Goal: Information Seeking & Learning: Learn about a topic

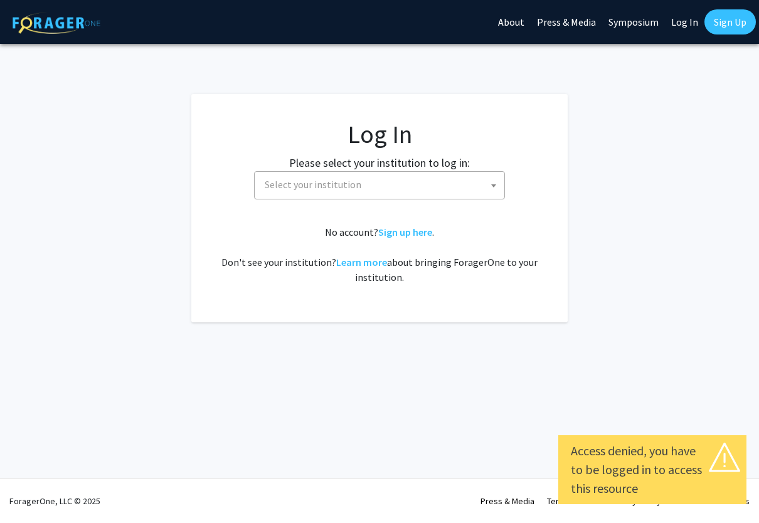
click at [489, 185] on span at bounding box center [494, 186] width 13 height 28
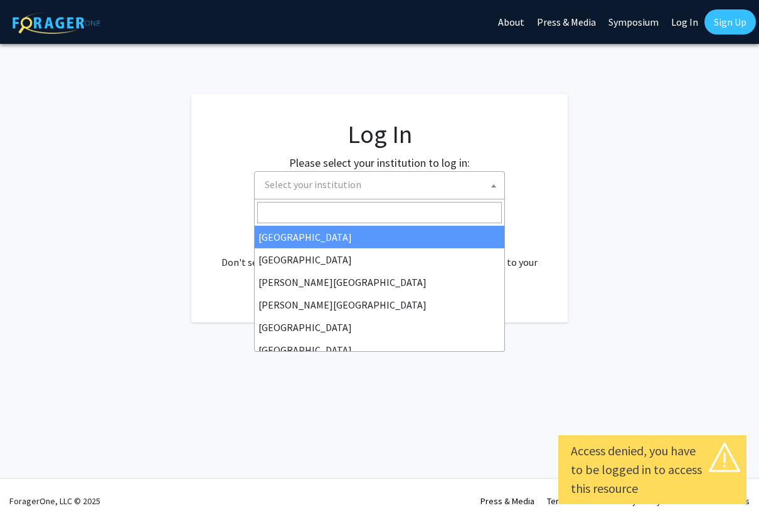
click at [450, 190] on span "Select your institution" at bounding box center [382, 185] width 245 height 26
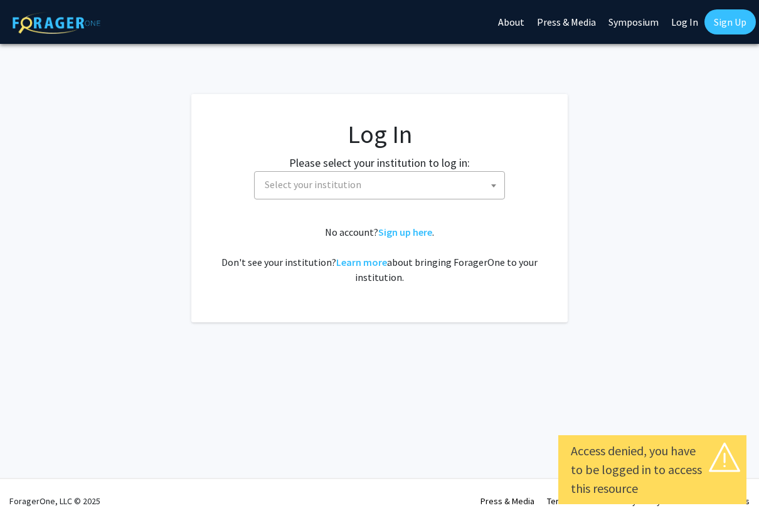
click at [461, 188] on span "Select your institution" at bounding box center [382, 185] width 245 height 26
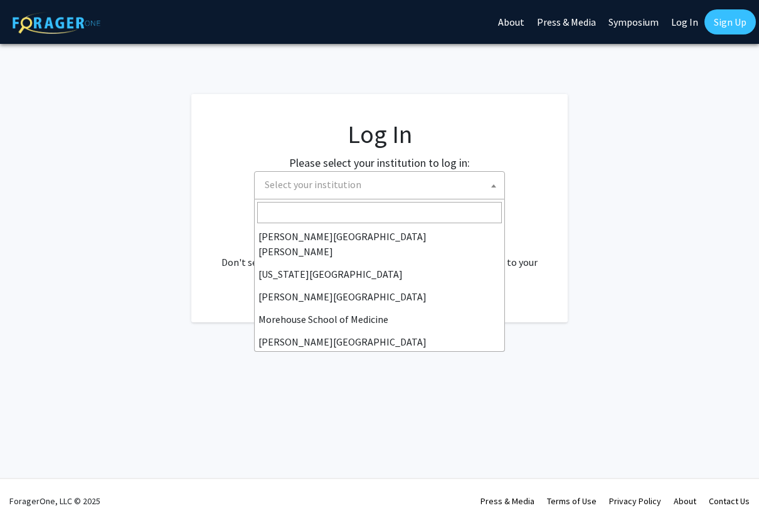
scroll to position [226, 0]
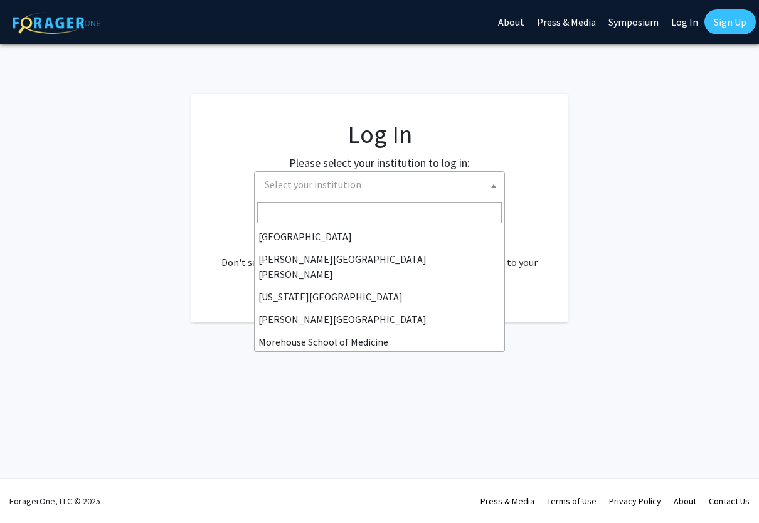
select select "1"
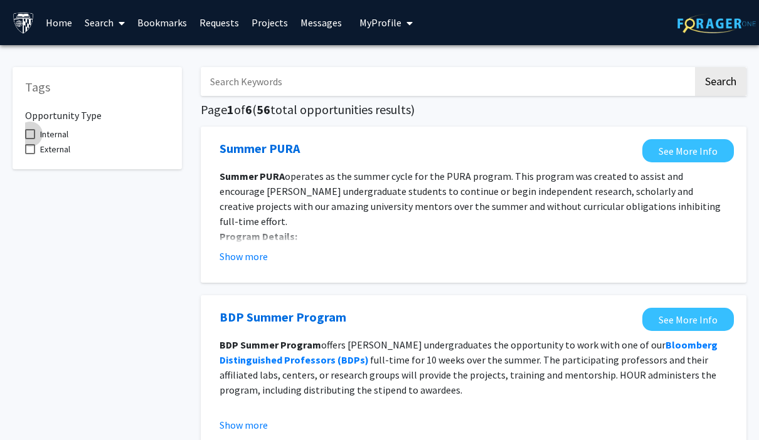
click at [28, 130] on span at bounding box center [30, 134] width 10 height 10
click at [29, 139] on input "Internal" at bounding box center [29, 139] width 1 height 1
checkbox input "true"
click at [564, 84] on input "Search Keywords" at bounding box center [447, 81] width 493 height 29
click at [725, 88] on button "Search" at bounding box center [720, 81] width 51 height 29
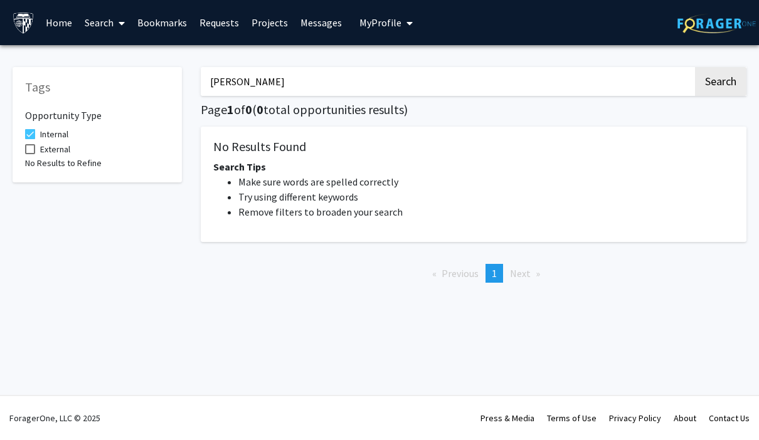
click at [587, 57] on div "[PERSON_NAME] Search Page 1 of 0 ( 0 total opportunities results) No Results Fo…" at bounding box center [473, 174] width 565 height 238
click at [556, 81] on input "[PERSON_NAME]" at bounding box center [447, 81] width 493 height 29
type input "Graduate"
click at [717, 84] on button "Search" at bounding box center [720, 81] width 51 height 29
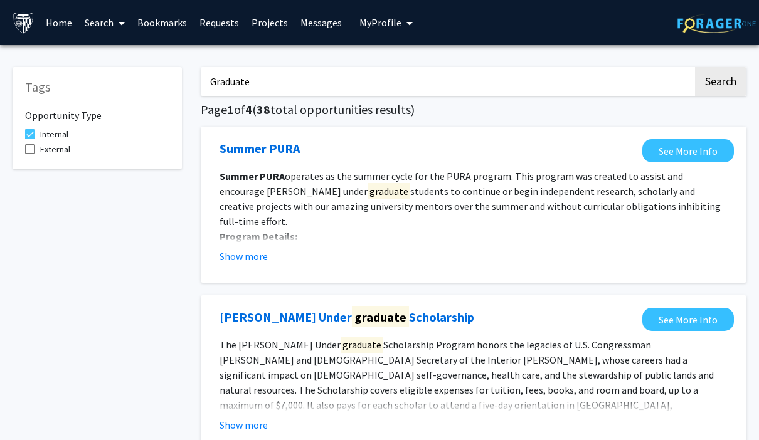
click at [272, 36] on link "Projects" at bounding box center [269, 23] width 49 height 44
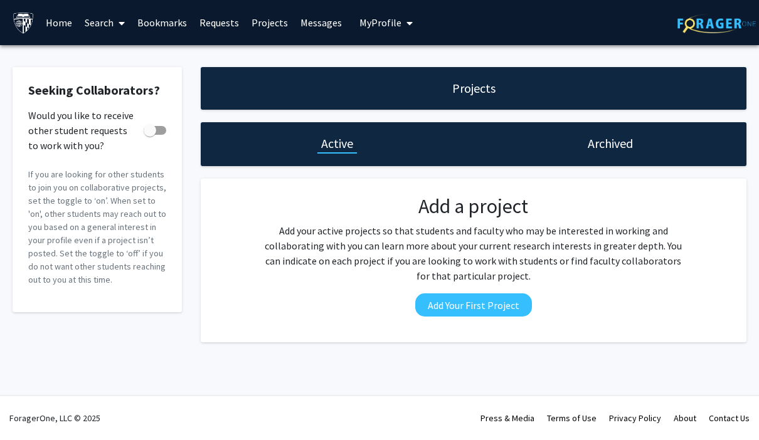
click at [543, 87] on div "Projects" at bounding box center [474, 88] width 546 height 43
click at [488, 85] on h1 "Projects" at bounding box center [473, 89] width 43 height 18
click at [480, 90] on h1 "Projects" at bounding box center [473, 89] width 43 height 18
click at [466, 65] on div "Seeking Collaborators? Would you like to receive other student requests to work…" at bounding box center [379, 208] width 759 height 326
click at [226, 28] on link "Requests" at bounding box center [219, 23] width 52 height 44
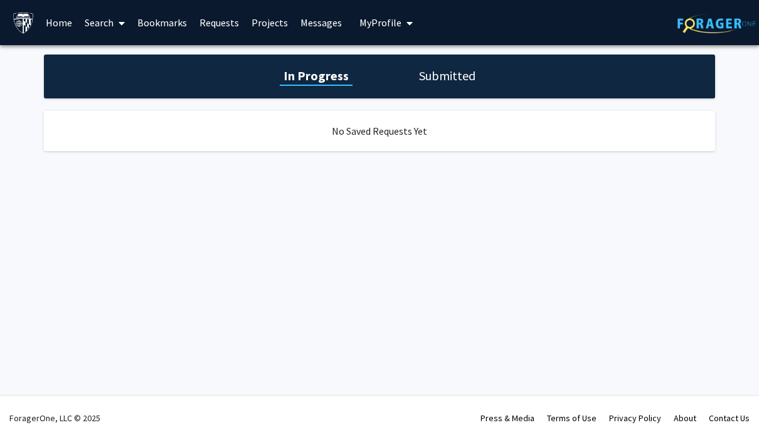
click at [167, 14] on link "Bookmarks" at bounding box center [162, 23] width 62 height 44
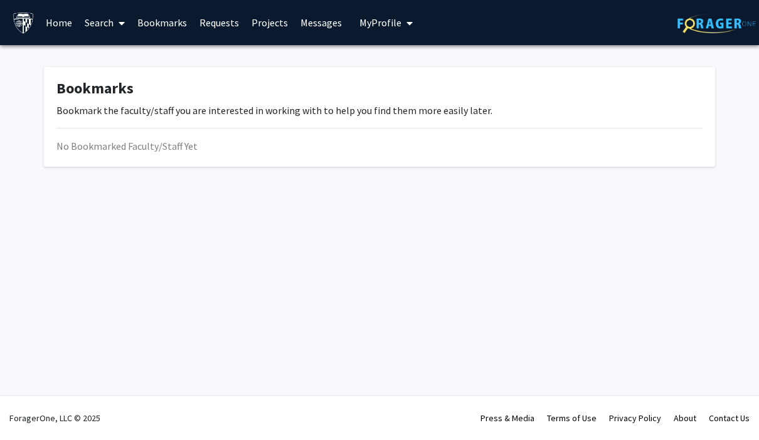
click at [95, 19] on link "Search" at bounding box center [104, 23] width 53 height 44
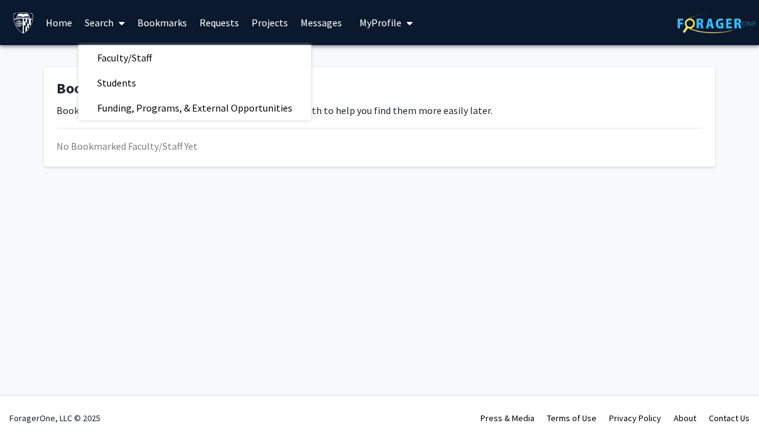
click at [127, 96] on span "Funding, Programs, & External Opportunities" at bounding box center [194, 107] width 233 height 25
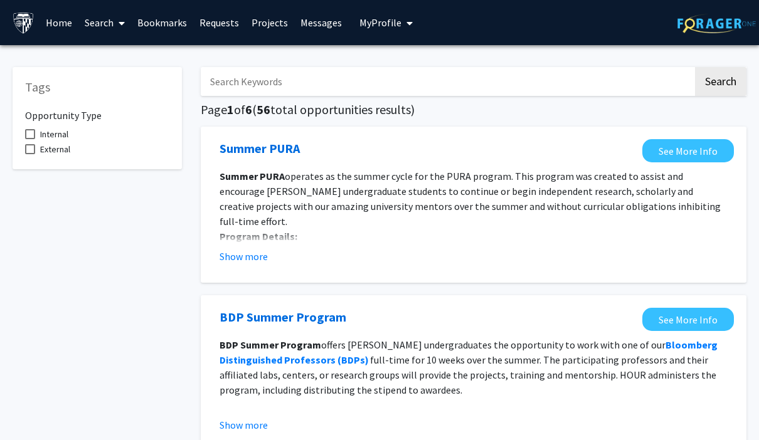
click at [123, 21] on icon at bounding box center [122, 23] width 6 height 10
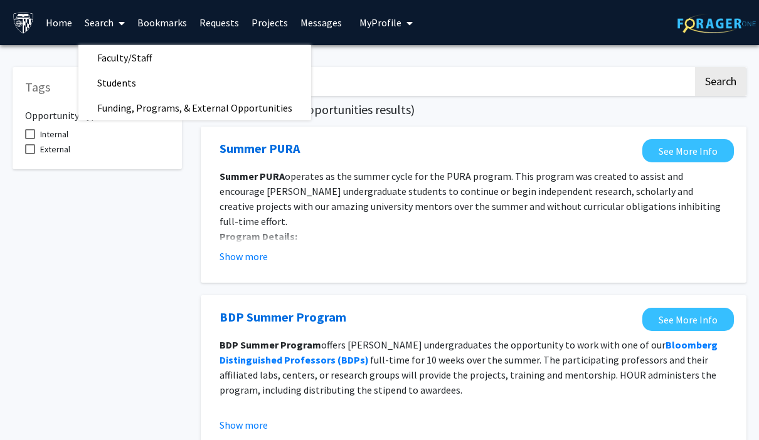
click at [122, 80] on span "Students" at bounding box center [116, 82] width 77 height 25
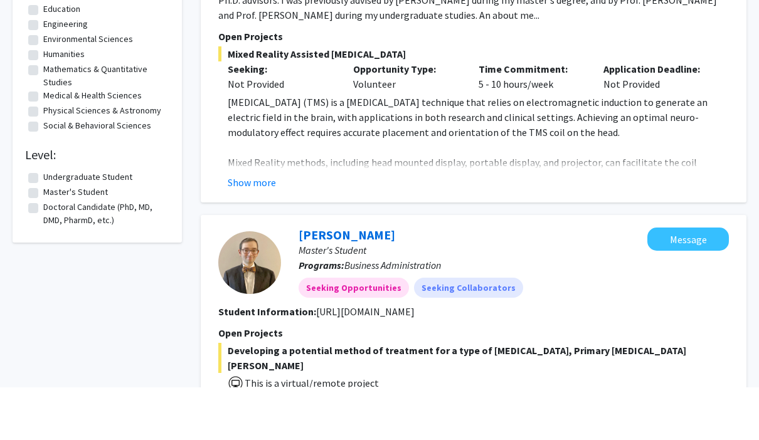
scroll to position [267, 0]
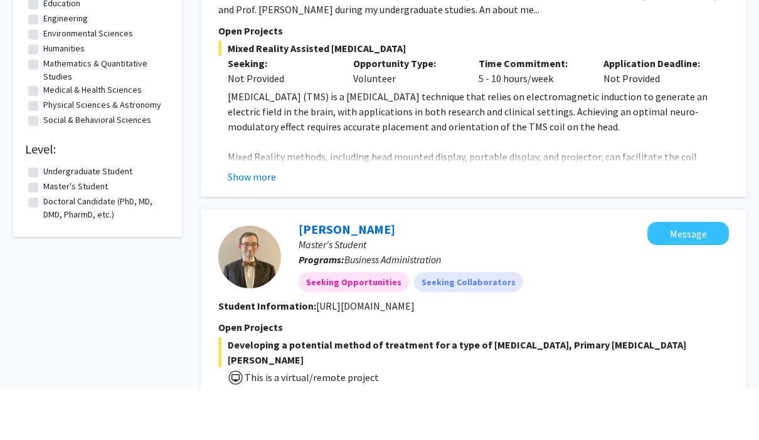
click at [459, 439] on p "Opportunity Type:" at bounding box center [406, 446] width 107 height 15
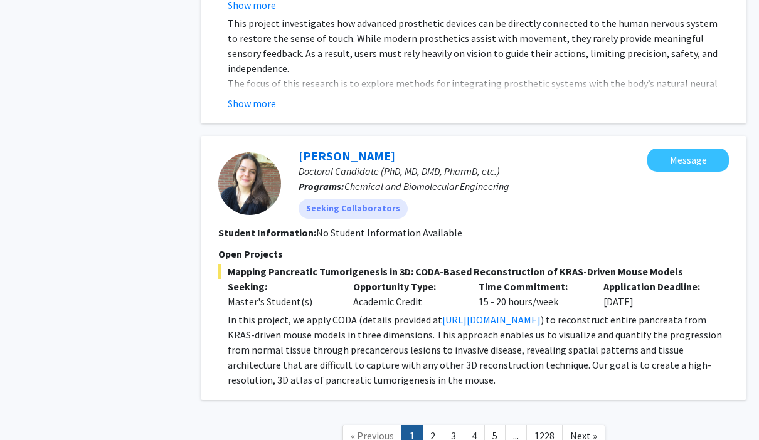
scroll to position [3252, 0]
click at [434, 426] on link "2" at bounding box center [432, 437] width 21 height 22
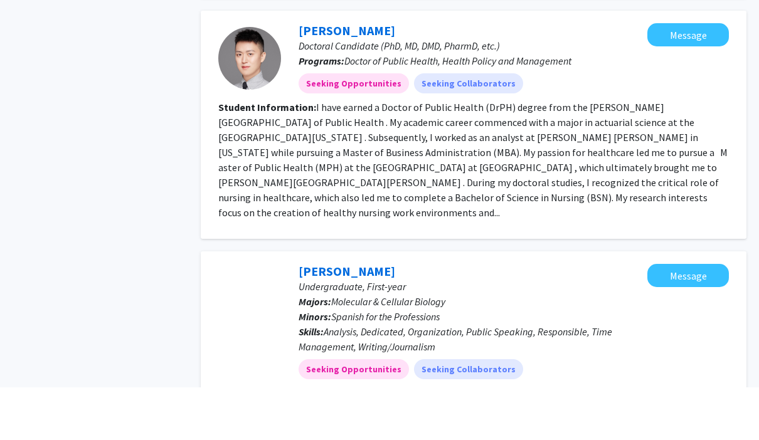
scroll to position [1592, 0]
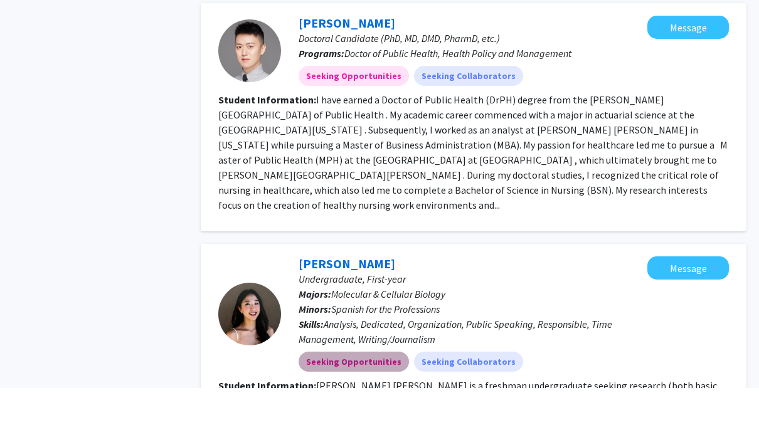
click at [369, 404] on mat-chip "Seeking Opportunities" at bounding box center [354, 414] width 110 height 20
click at [376, 404] on mat-chip "Seeking Opportunities" at bounding box center [354, 414] width 110 height 20
click at [380, 404] on mat-chip "Seeking Opportunities" at bounding box center [354, 414] width 110 height 20
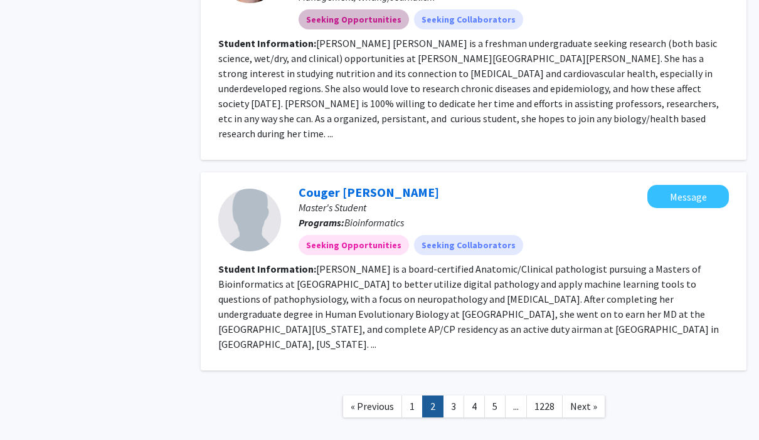
scroll to position [1986, 0]
click at [453, 397] on link "3" at bounding box center [453, 408] width 21 height 22
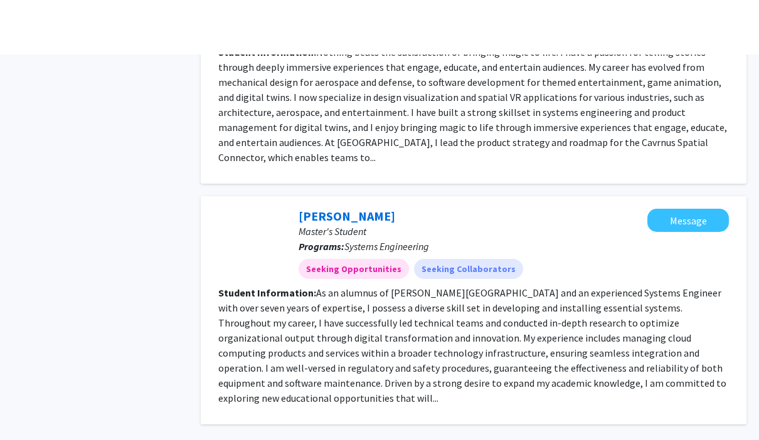
scroll to position [2032, 0]
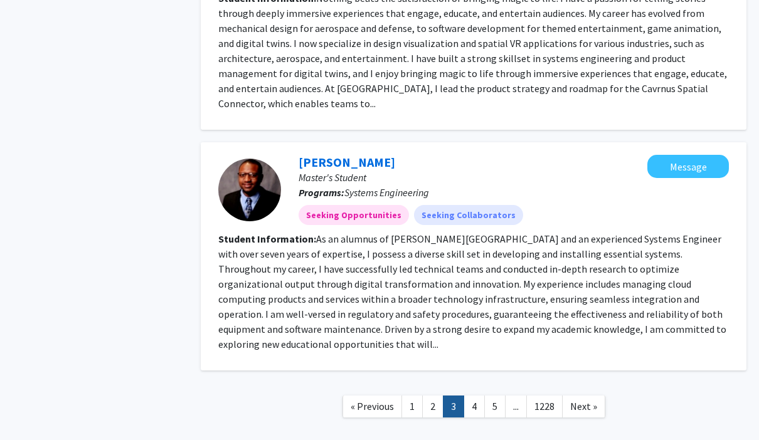
click at [466, 396] on link "4" at bounding box center [474, 407] width 21 height 22
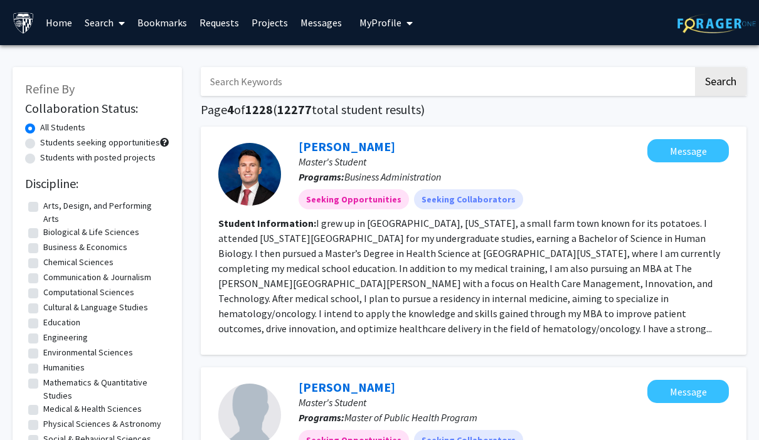
click at [146, 161] on label "Students with posted projects" at bounding box center [97, 157] width 115 height 13
click at [48, 159] on input "Students with posted projects" at bounding box center [44, 155] width 8 height 8
radio input "true"
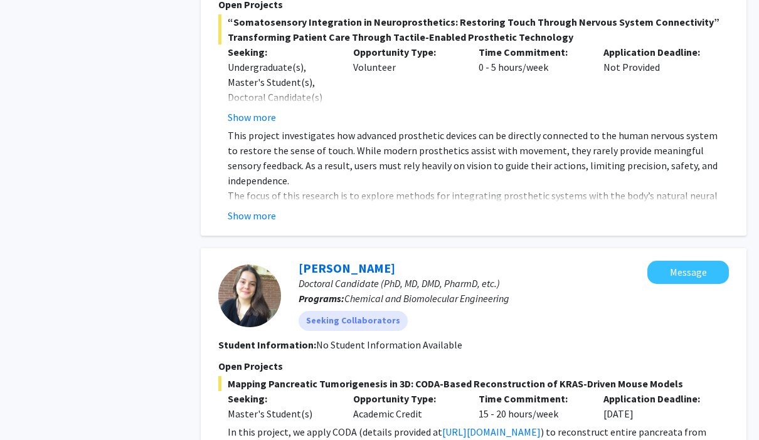
scroll to position [3142, 0]
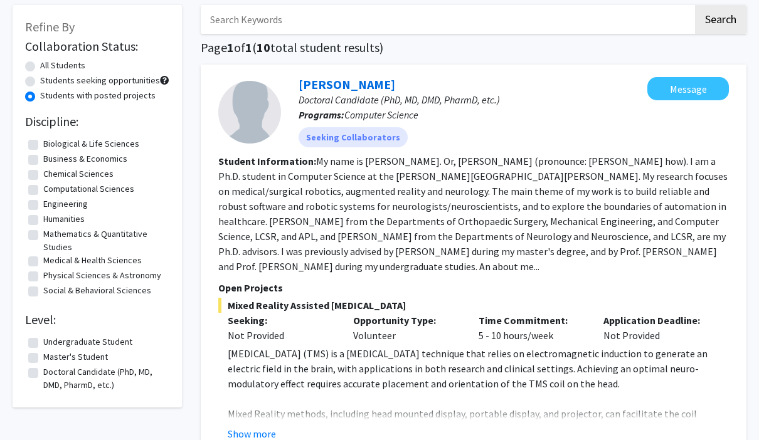
scroll to position [0, 0]
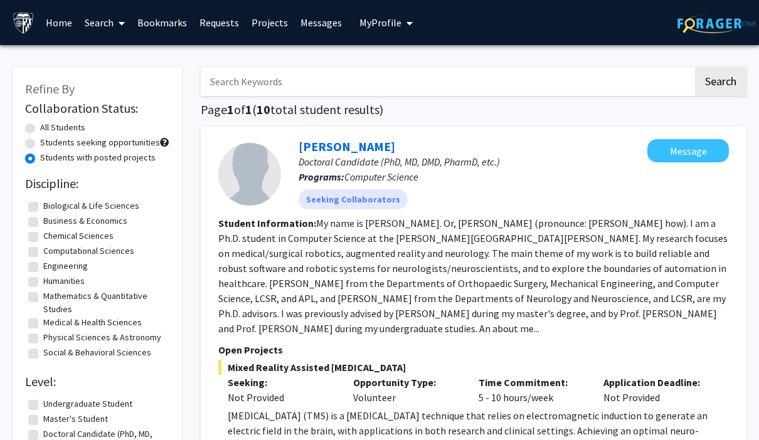
click at [119, 139] on label "Students seeking opportunities" at bounding box center [100, 142] width 120 height 13
click at [48, 139] on input "Students seeking opportunities" at bounding box center [44, 140] width 8 height 8
radio input "true"
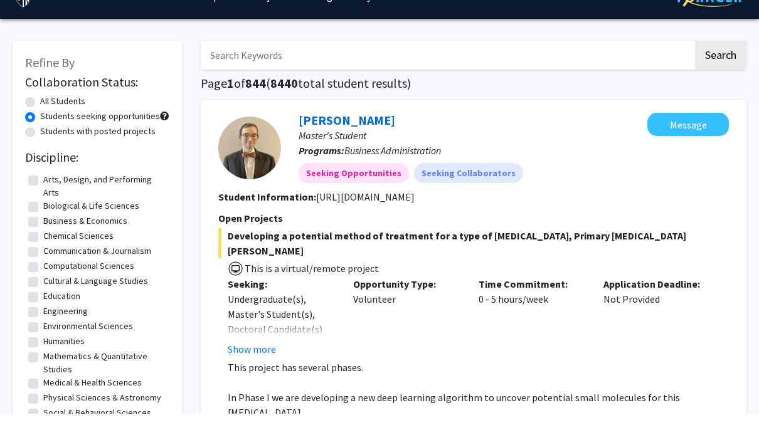
click at [489, 386] on p "This project has several phases." at bounding box center [478, 393] width 501 height 15
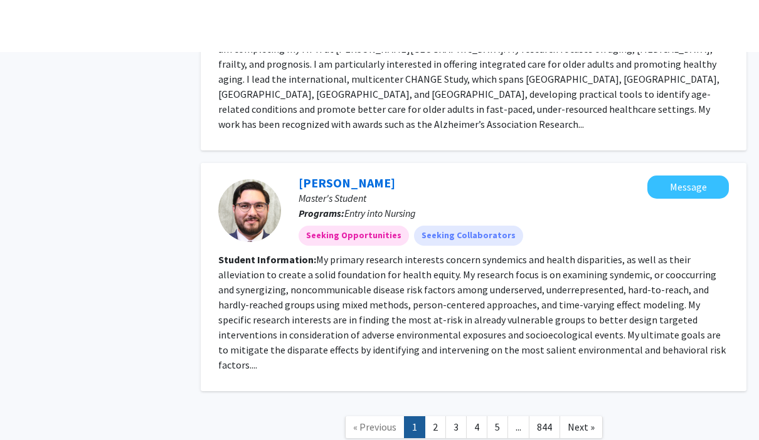
scroll to position [2758, 0]
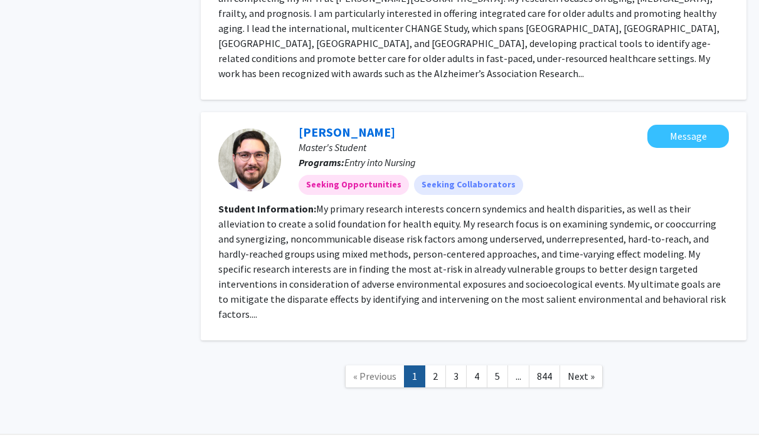
click at [438, 366] on link "2" at bounding box center [435, 377] width 21 height 22
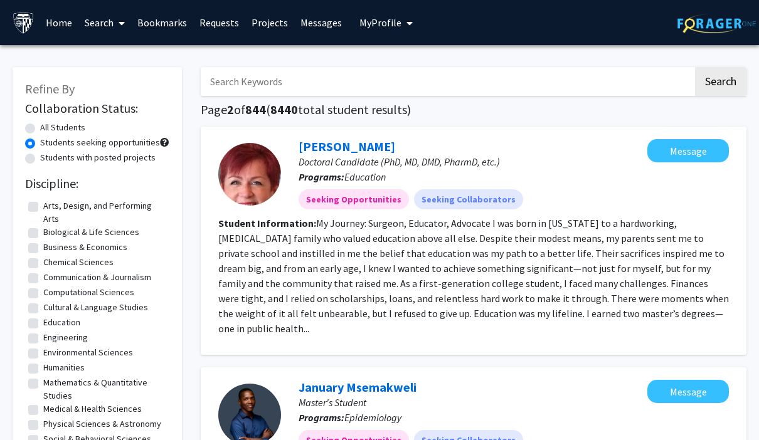
click at [77, 331] on label "Engineering" at bounding box center [65, 337] width 45 height 13
click at [51, 331] on input "Engineering" at bounding box center [47, 335] width 8 height 8
checkbox input "true"
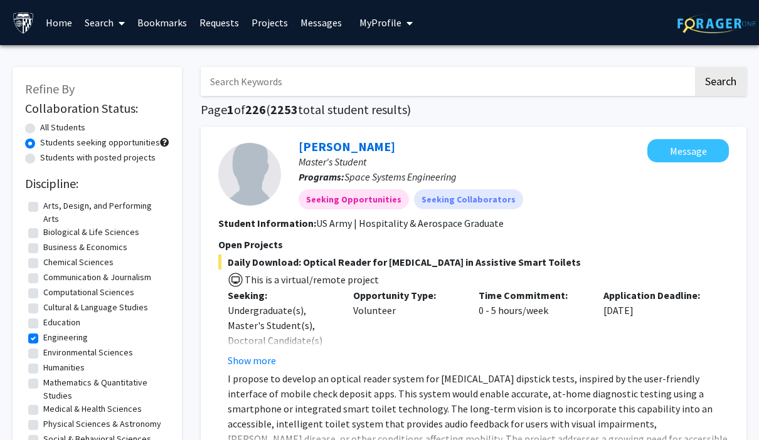
click at [616, 77] on input "Search Keywords" at bounding box center [447, 81] width 493 height 29
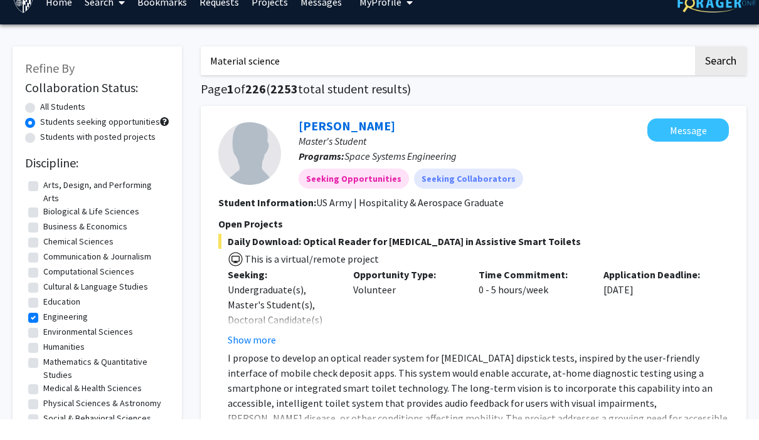
type input "Material science"
click at [718, 67] on button "Search" at bounding box center [720, 81] width 51 height 29
radio input "true"
checkbox input "false"
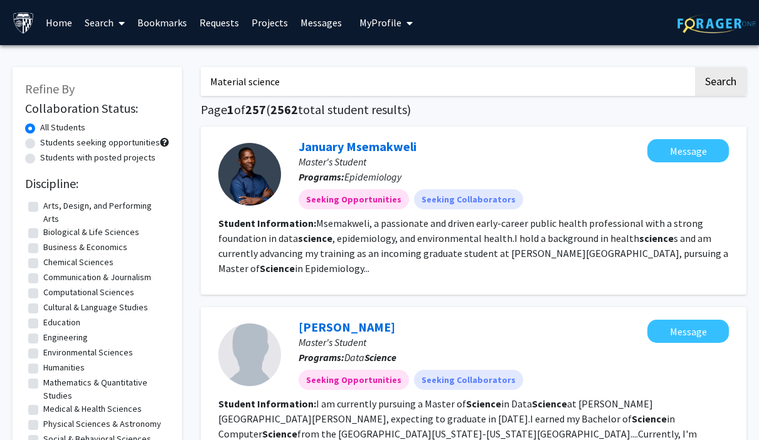
click at [394, 11] on button "My Profile" at bounding box center [386, 22] width 61 height 45
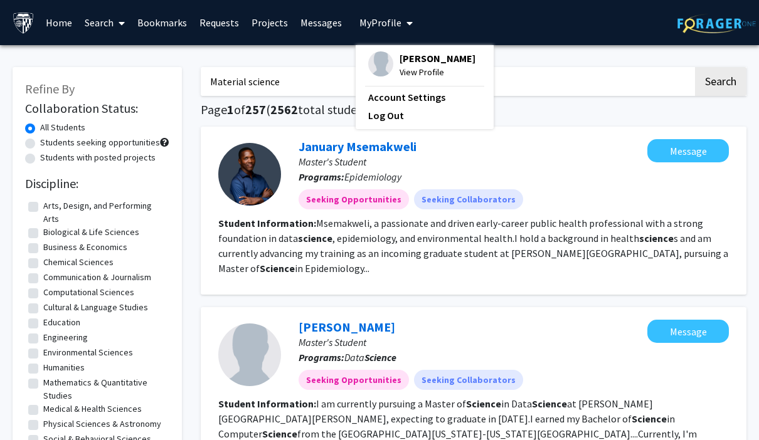
click at [407, 56] on span "[PERSON_NAME]" at bounding box center [438, 58] width 76 height 14
